Goal: Navigation & Orientation: Understand site structure

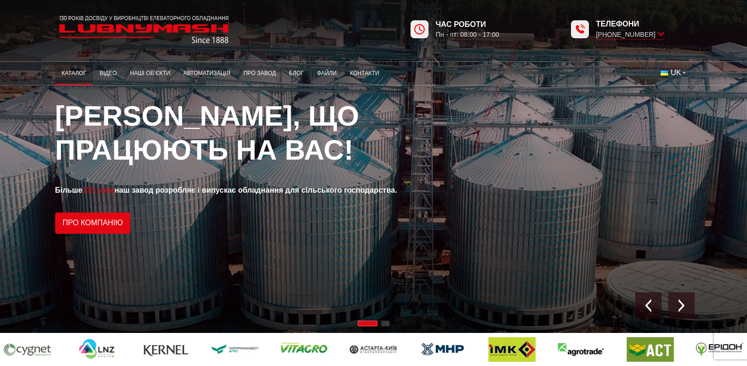
click at [80, 75] on link "Каталог" at bounding box center [74, 73] width 38 height 18
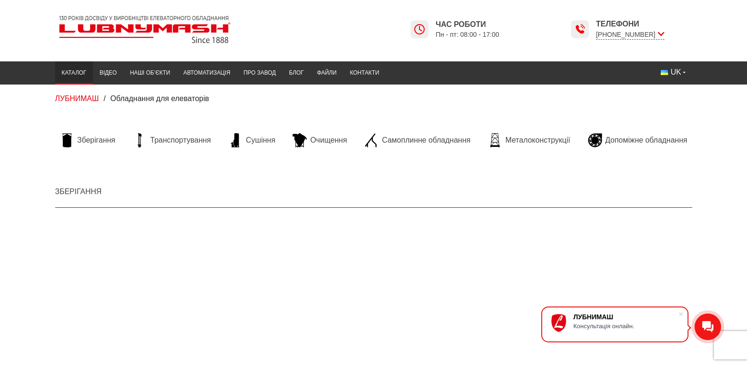
click at [121, 181] on h2 "Зберігання" at bounding box center [373, 190] width 637 height 35
click at [157, 143] on span "Транспортування" at bounding box center [180, 140] width 61 height 10
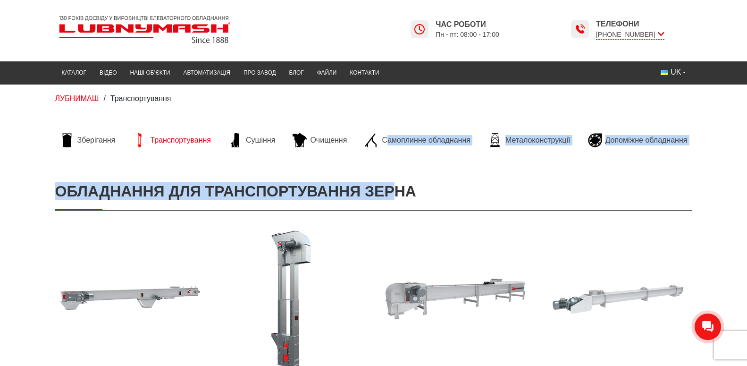
drag, startPoint x: 393, startPoint y: 164, endPoint x: 388, endPoint y: 151, distance: 14.6
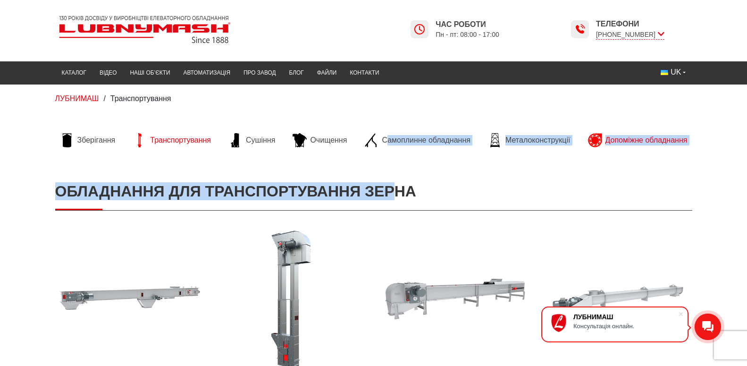
click at [612, 139] on span "Допоміжне обладнання" at bounding box center [646, 140] width 82 height 10
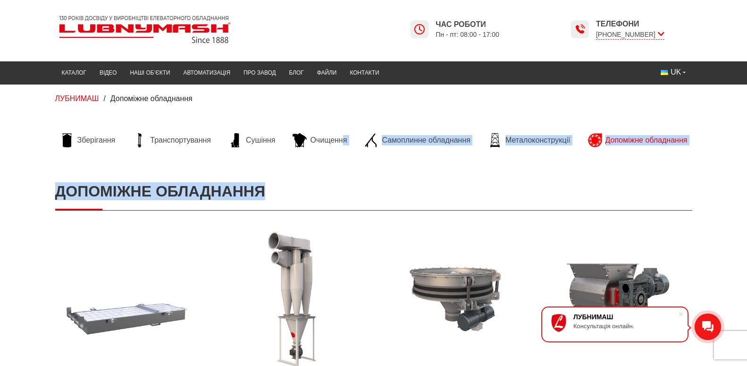
drag, startPoint x: 418, startPoint y: 160, endPoint x: 342, endPoint y: 151, distance: 76.2
click at [143, 70] on link "Наші об’єкти" at bounding box center [149, 73] width 53 height 18
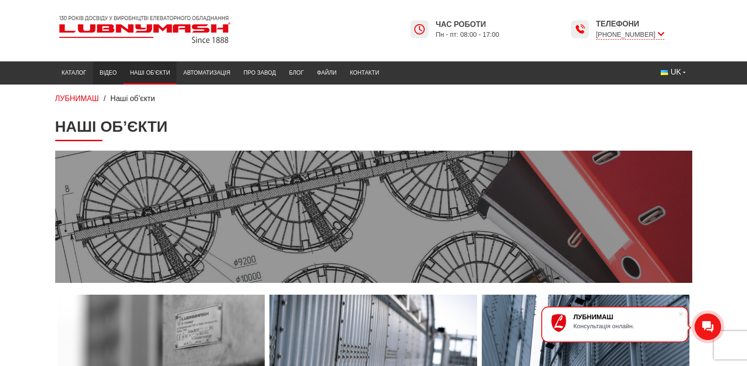
click at [101, 83] on li "Відео" at bounding box center [108, 73] width 30 height 24
click at [101, 76] on link "Відео" at bounding box center [108, 73] width 30 height 18
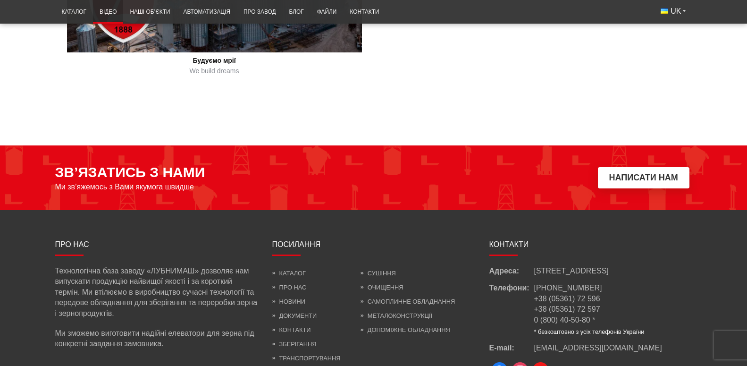
scroll to position [1079, 0]
